Goal: Entertainment & Leisure: Consume media (video, audio)

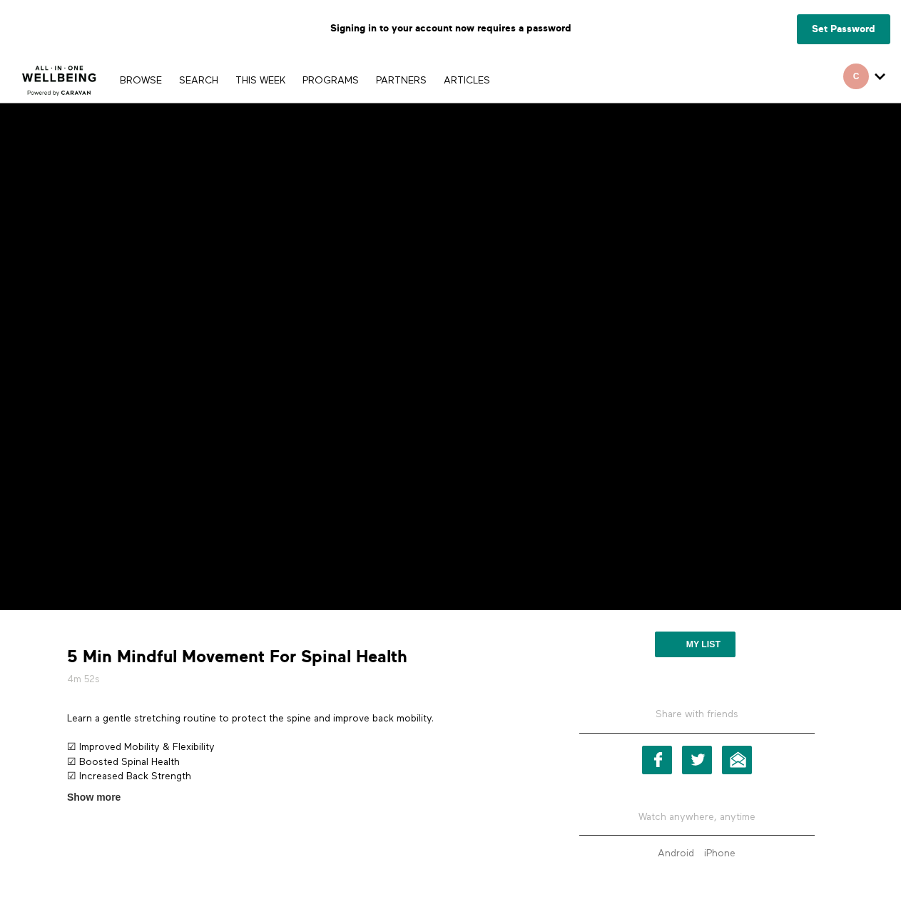
click at [230, 649] on strong "5 Min Mindful Movement For Spinal Health" at bounding box center [237, 657] width 340 height 22
drag, startPoint x: 405, startPoint y: 670, endPoint x: 121, endPoint y: 653, distance: 283.7
click at [121, 653] on div "5 Min Mindful Movement For Spinal Health 4m 52s" at bounding box center [302, 666] width 482 height 40
copy div "Mindful Movement For Spinal Health"
